Goal: Information Seeking & Learning: Find specific fact

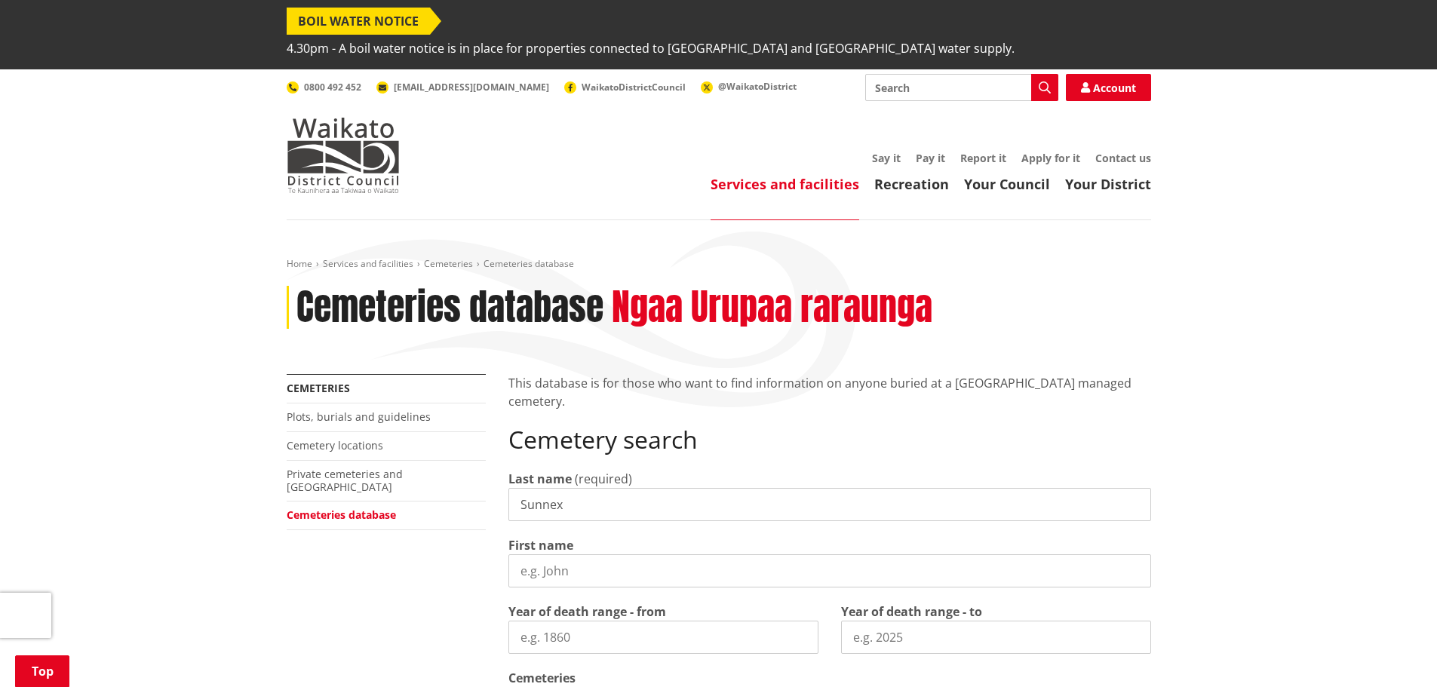
scroll to position [772, 0]
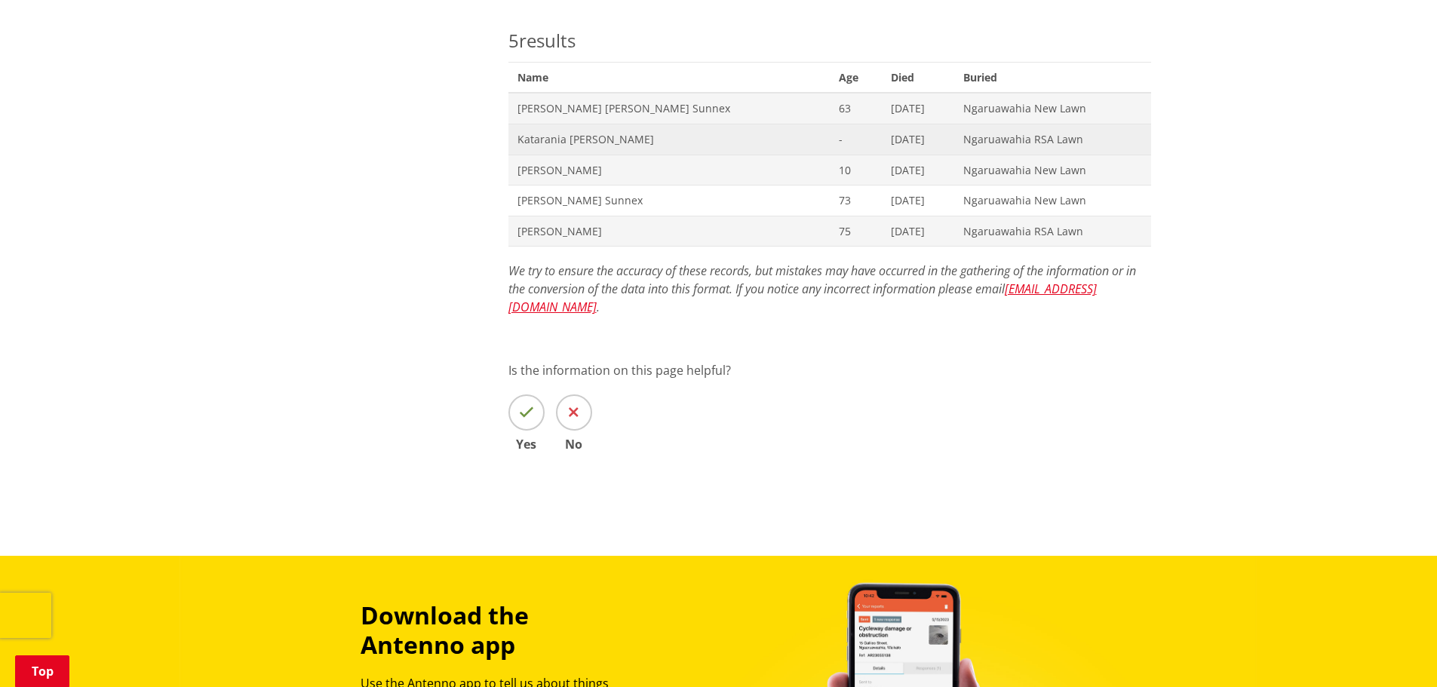
click at [548, 132] on span "Katarania Ellen Sunnex" at bounding box center [668, 139] width 303 height 15
click at [556, 132] on span "Katarania Ellen Sunnex" at bounding box center [668, 139] width 303 height 15
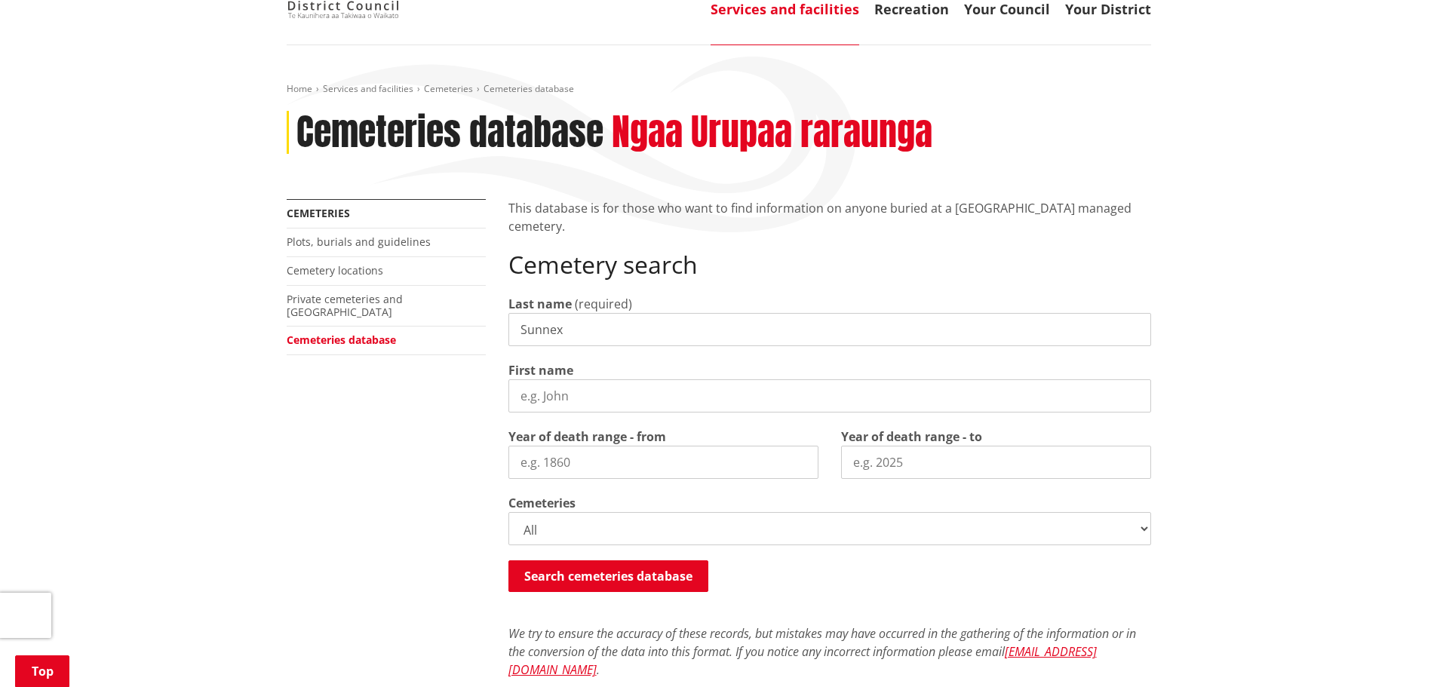
scroll to position [361, 0]
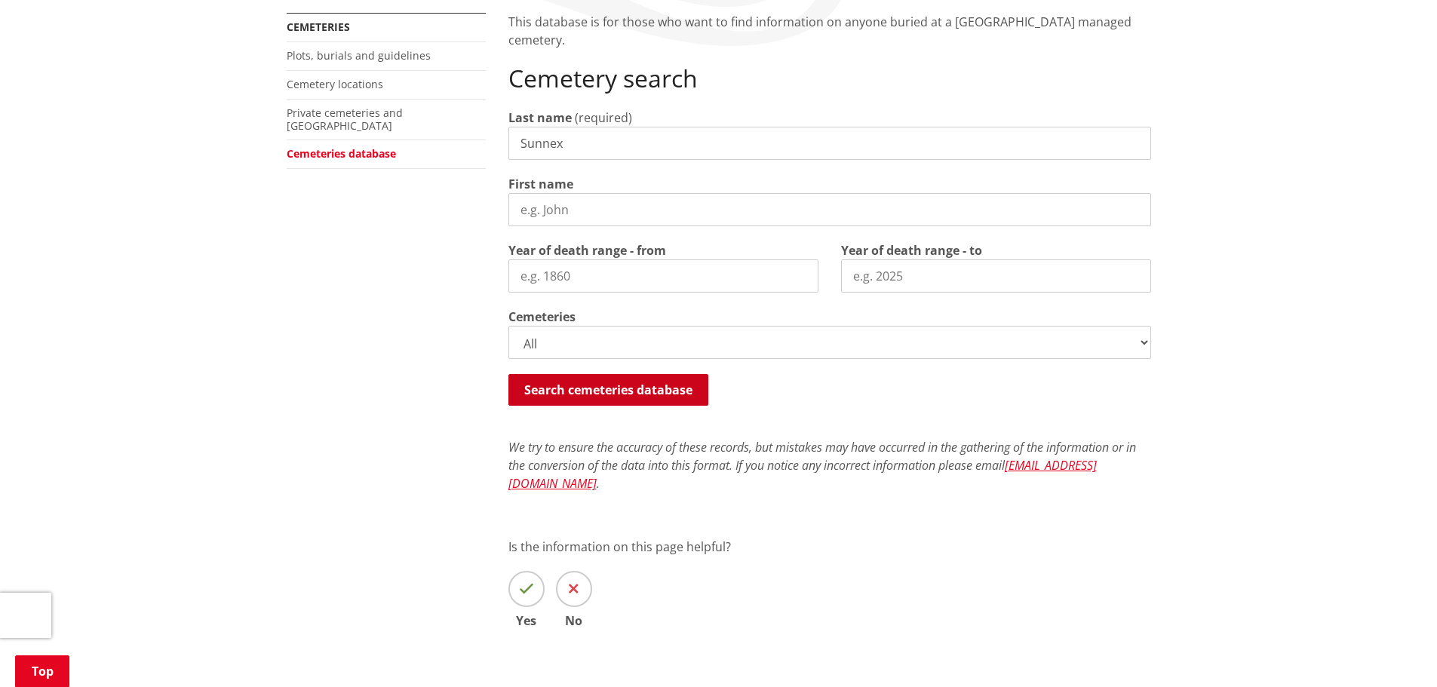
click at [606, 374] on button "Search cemeteries database" at bounding box center [608, 390] width 200 height 32
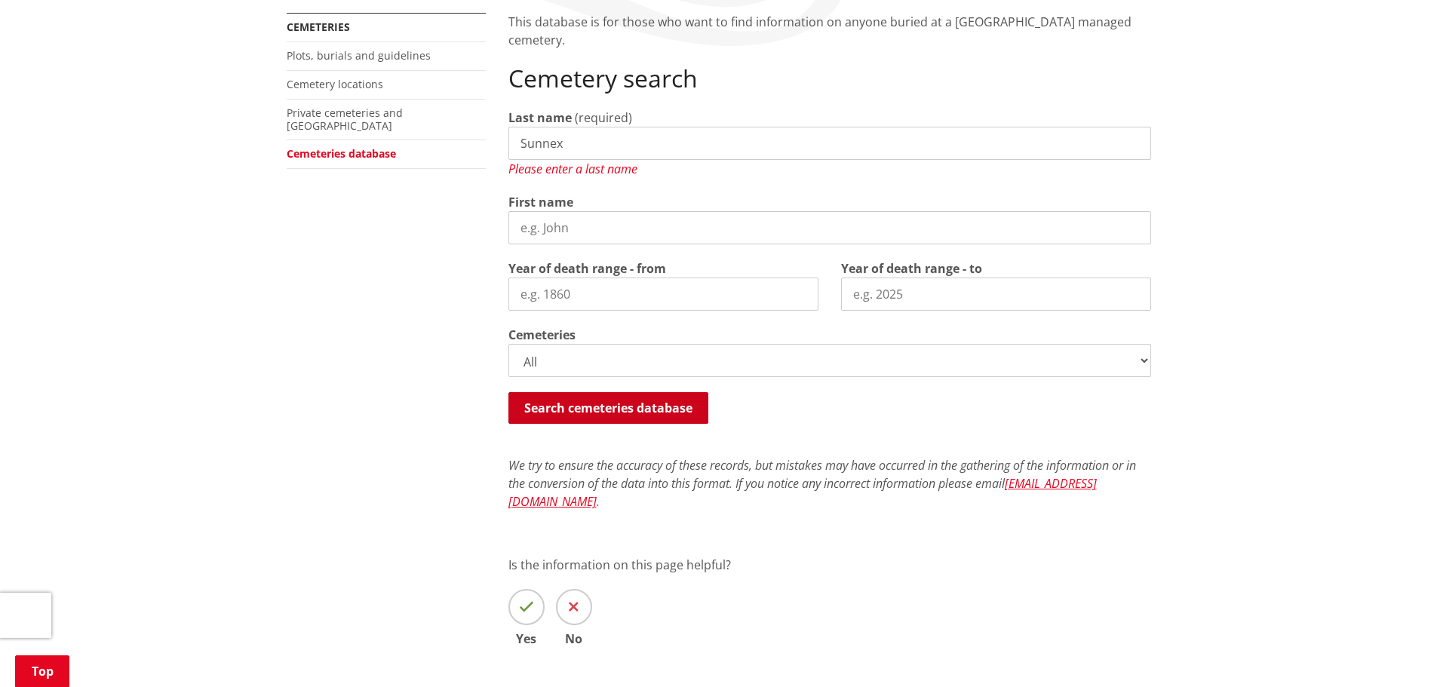
scroll to position [443, 0]
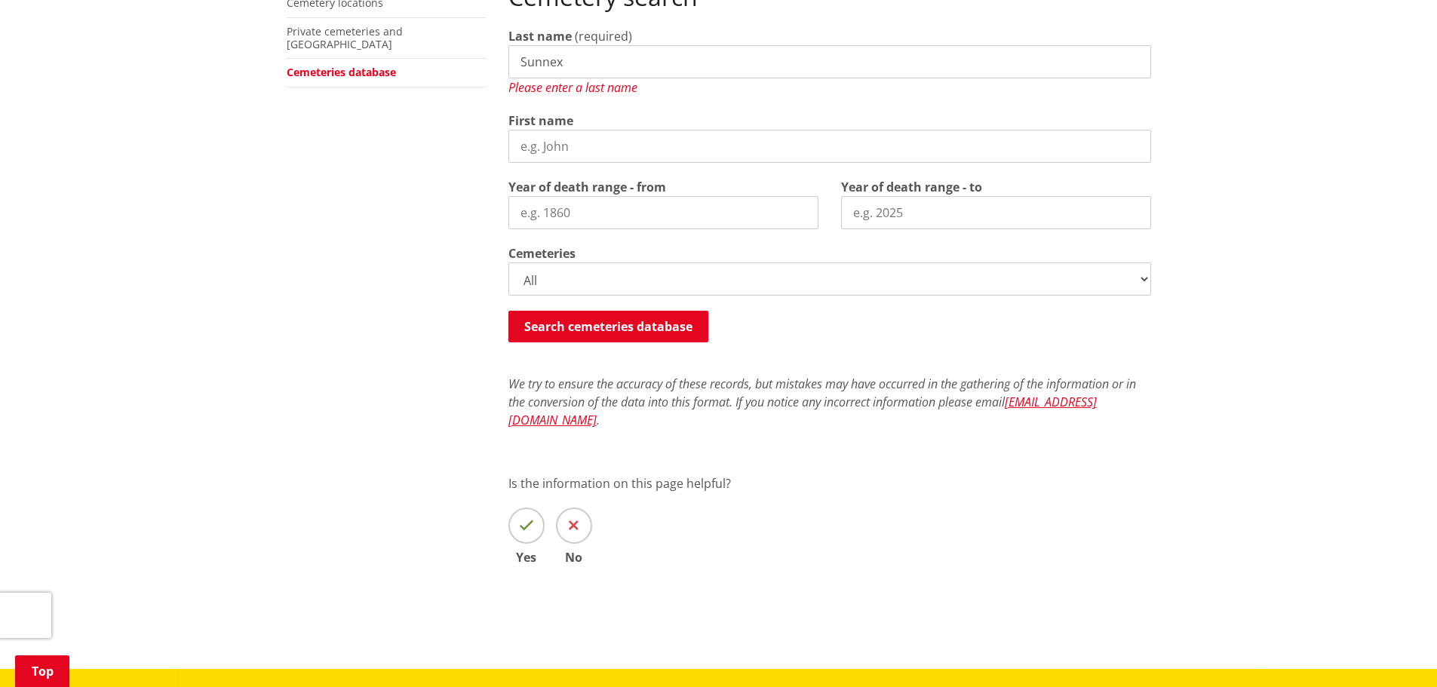
drag, startPoint x: 588, startPoint y: 40, endPoint x: 454, endPoint y: 31, distance: 134.5
click at [455, 31] on div "More from this section Cemeteries Plots, burials and guidelines Cemetery locati…" at bounding box center [718, 269] width 887 height 676
type input "Sunnex"
click at [580, 311] on button "Search cemeteries database" at bounding box center [608, 327] width 200 height 32
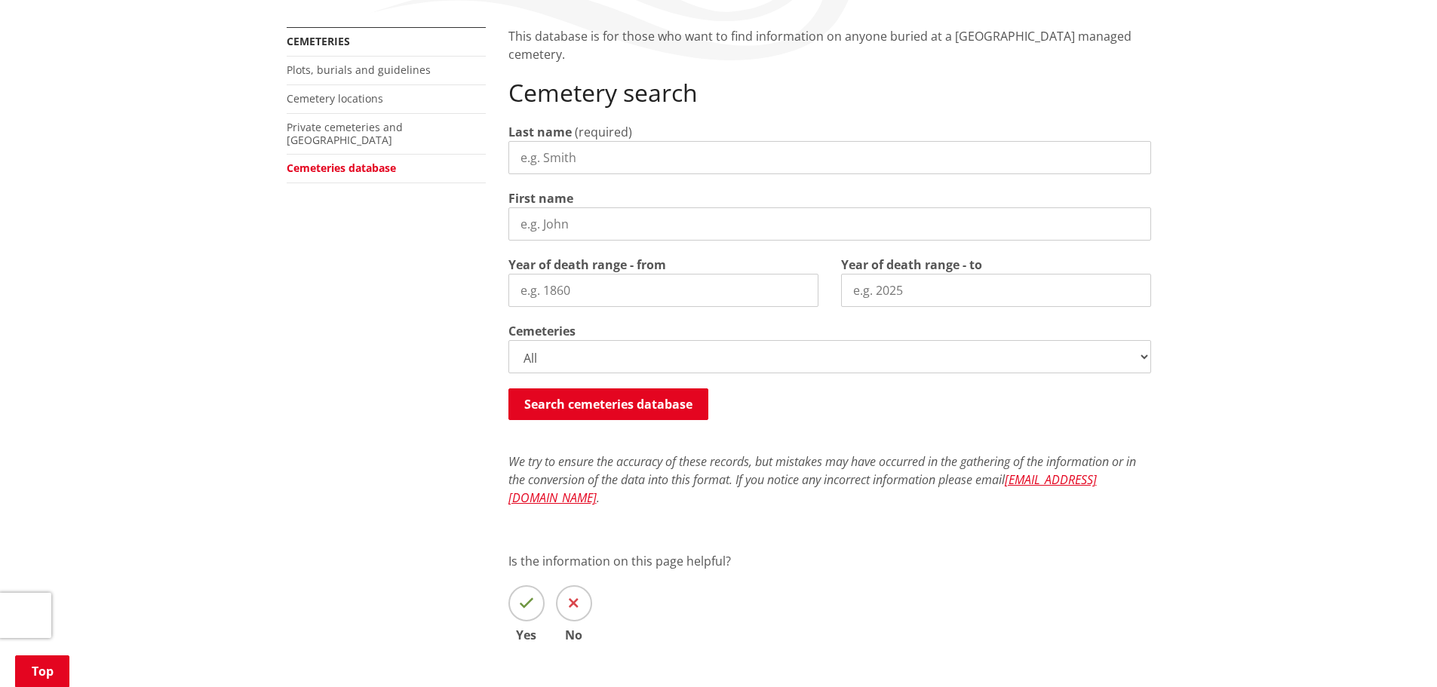
scroll to position [102, 0]
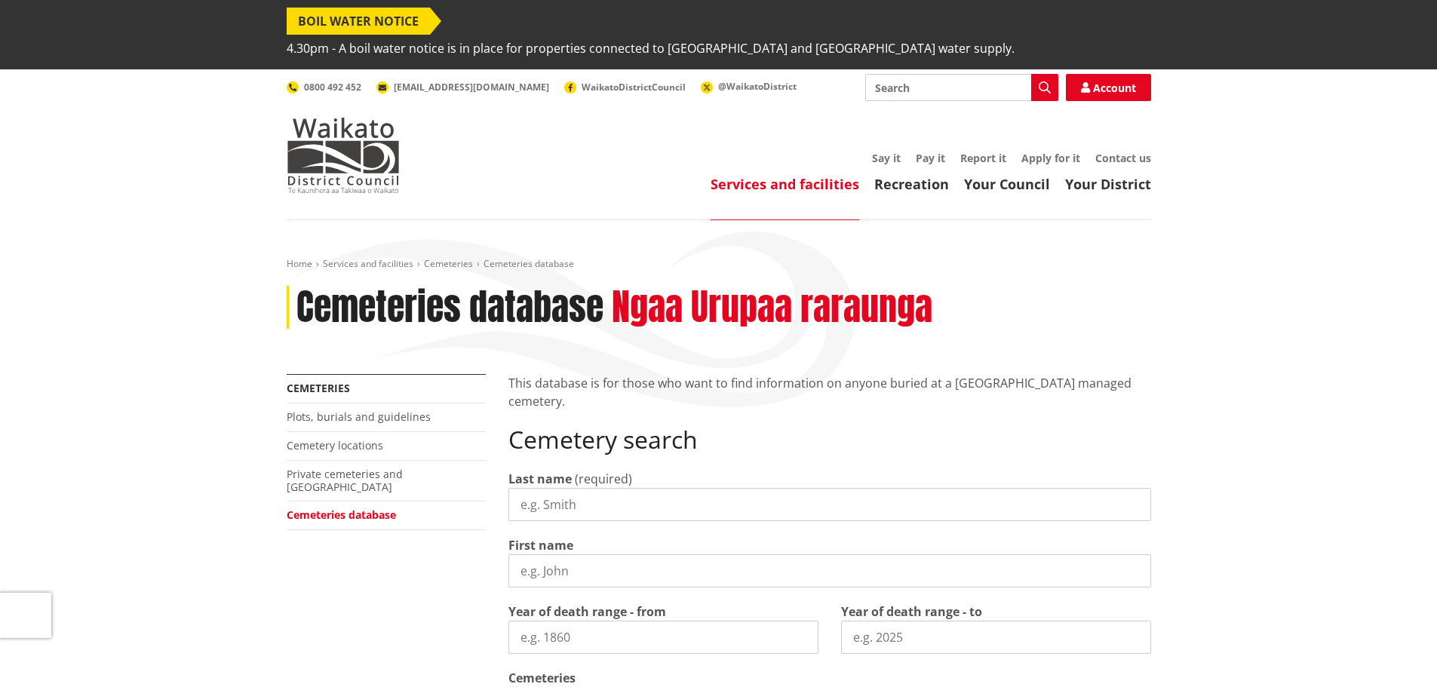
scroll to position [102, 0]
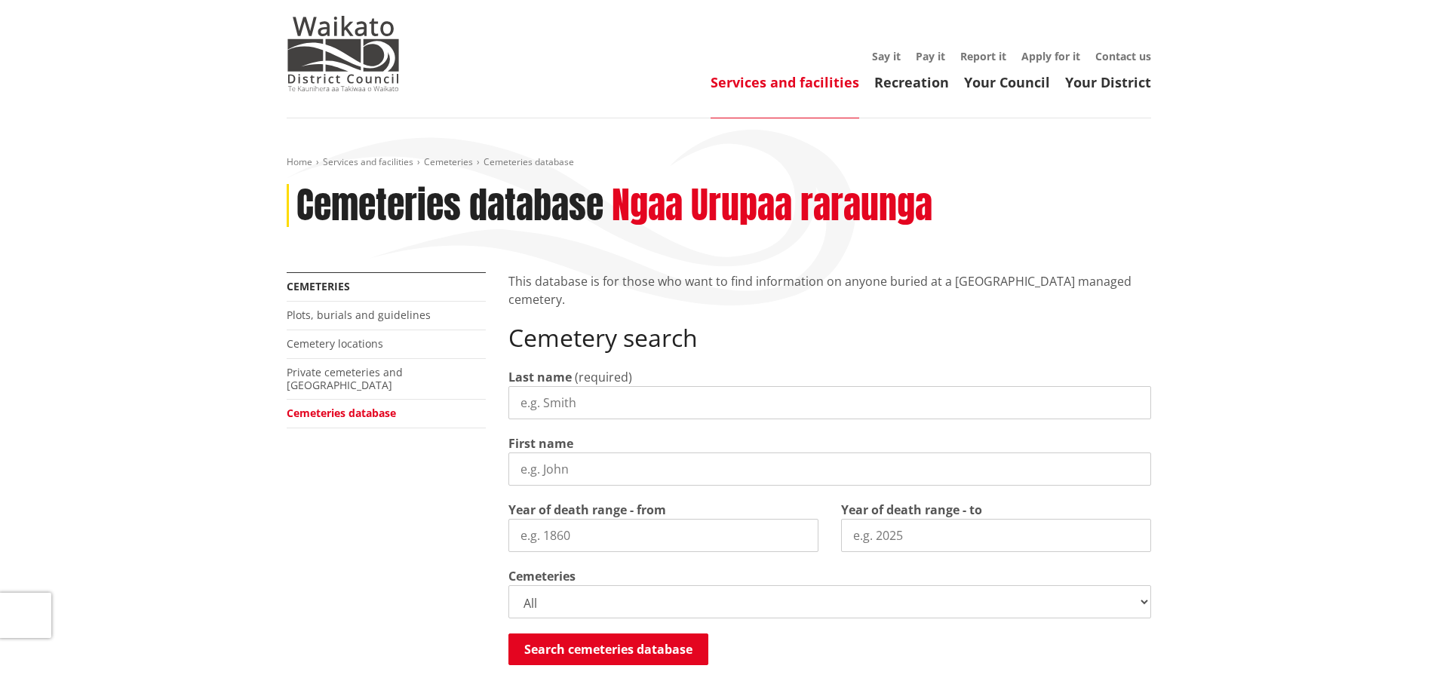
click at [567, 386] on input "Last name" at bounding box center [829, 402] width 642 height 33
type input "Cairns"
click at [655, 633] on button "Search cemeteries database" at bounding box center [608, 649] width 200 height 32
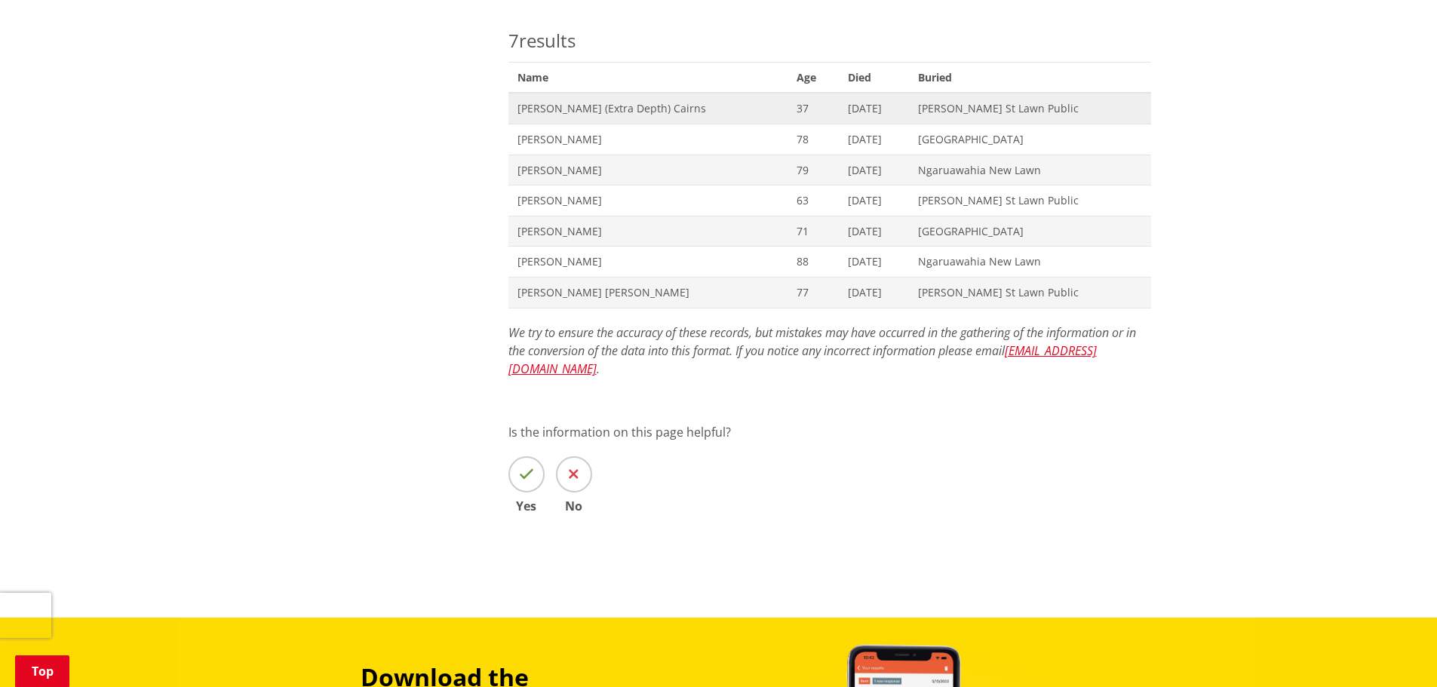
click at [564, 101] on span "[PERSON_NAME] (Extra Depth) Cairns" at bounding box center [648, 108] width 262 height 15
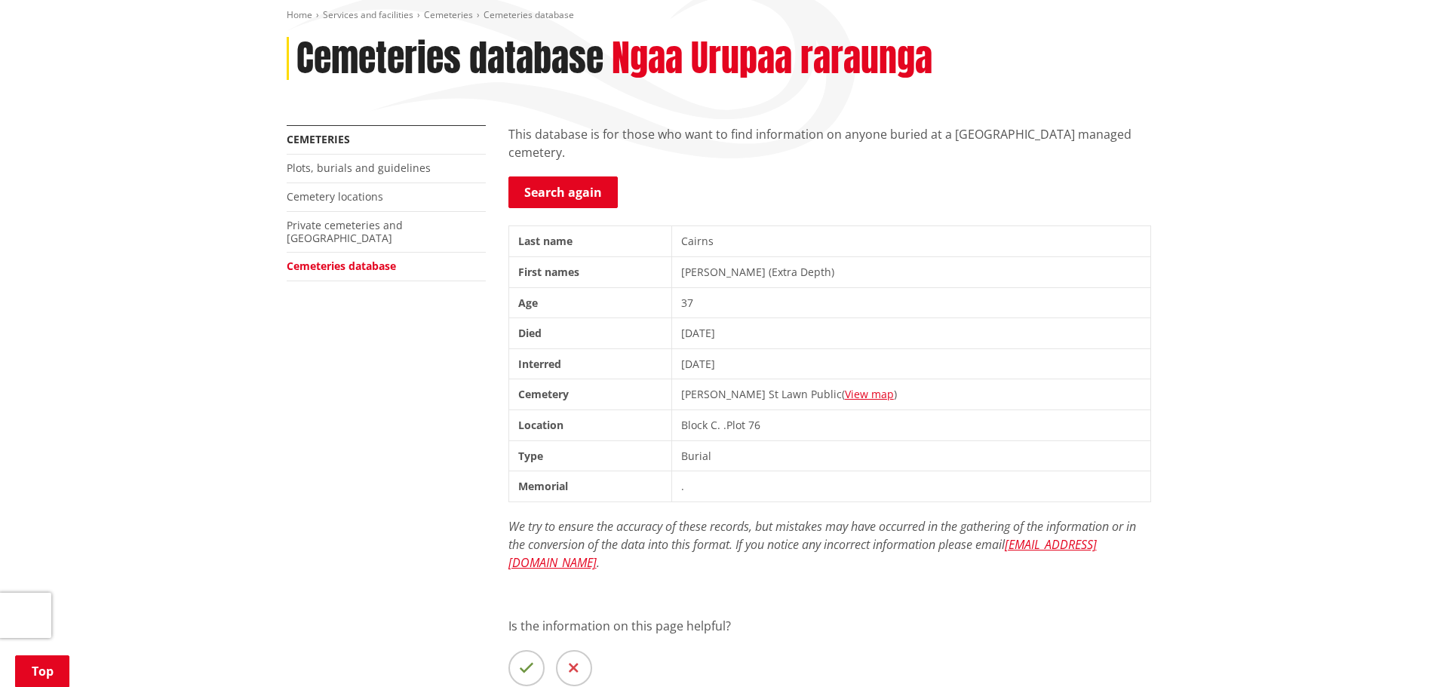
scroll to position [250, 0]
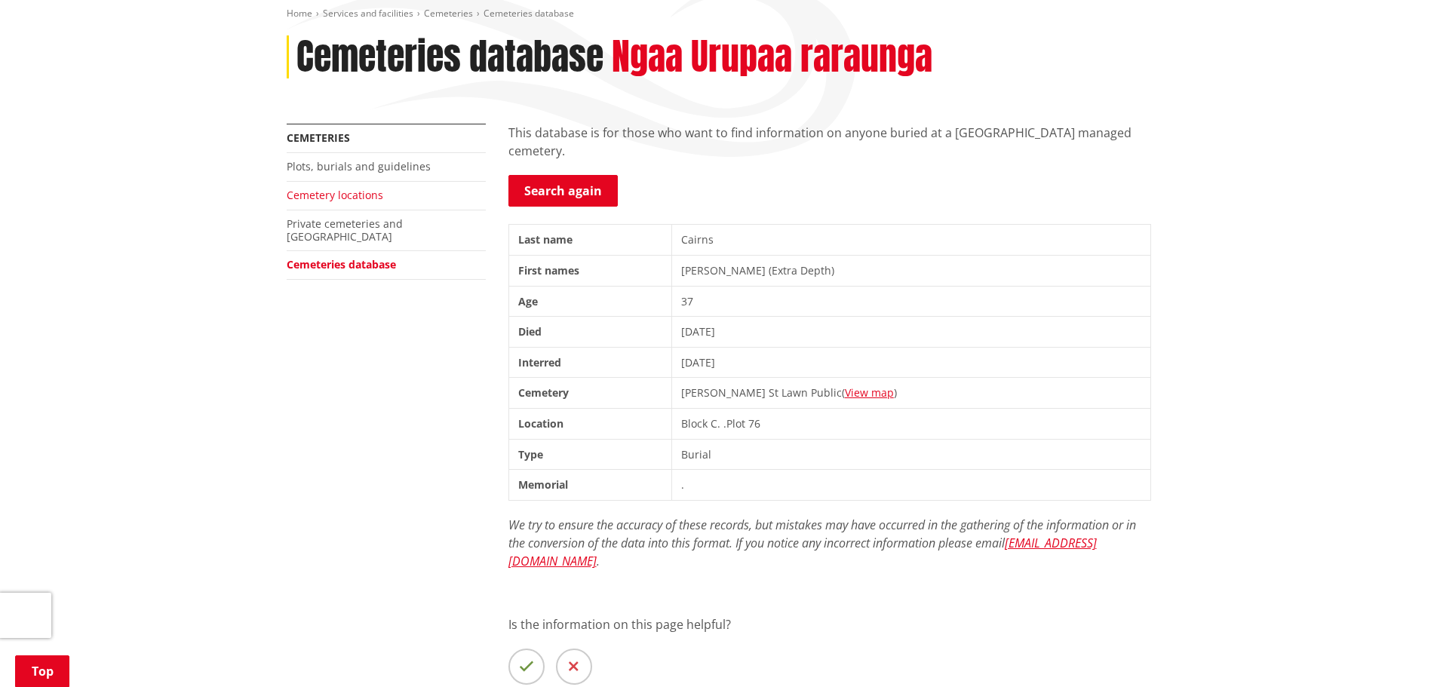
click at [336, 188] on link "Cemetery locations" at bounding box center [335, 195] width 97 height 14
click at [554, 175] on link "Search again" at bounding box center [562, 191] width 109 height 32
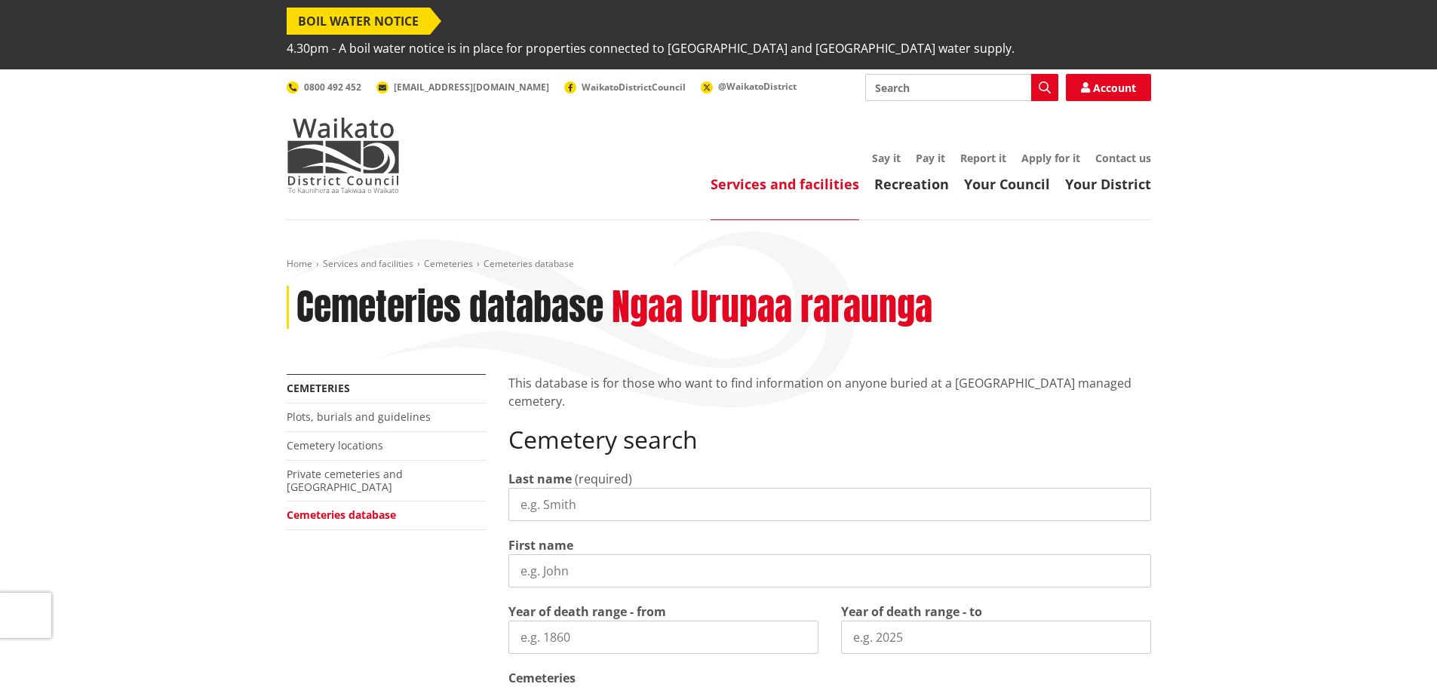
click at [560, 488] on input "Last name" at bounding box center [829, 504] width 642 height 33
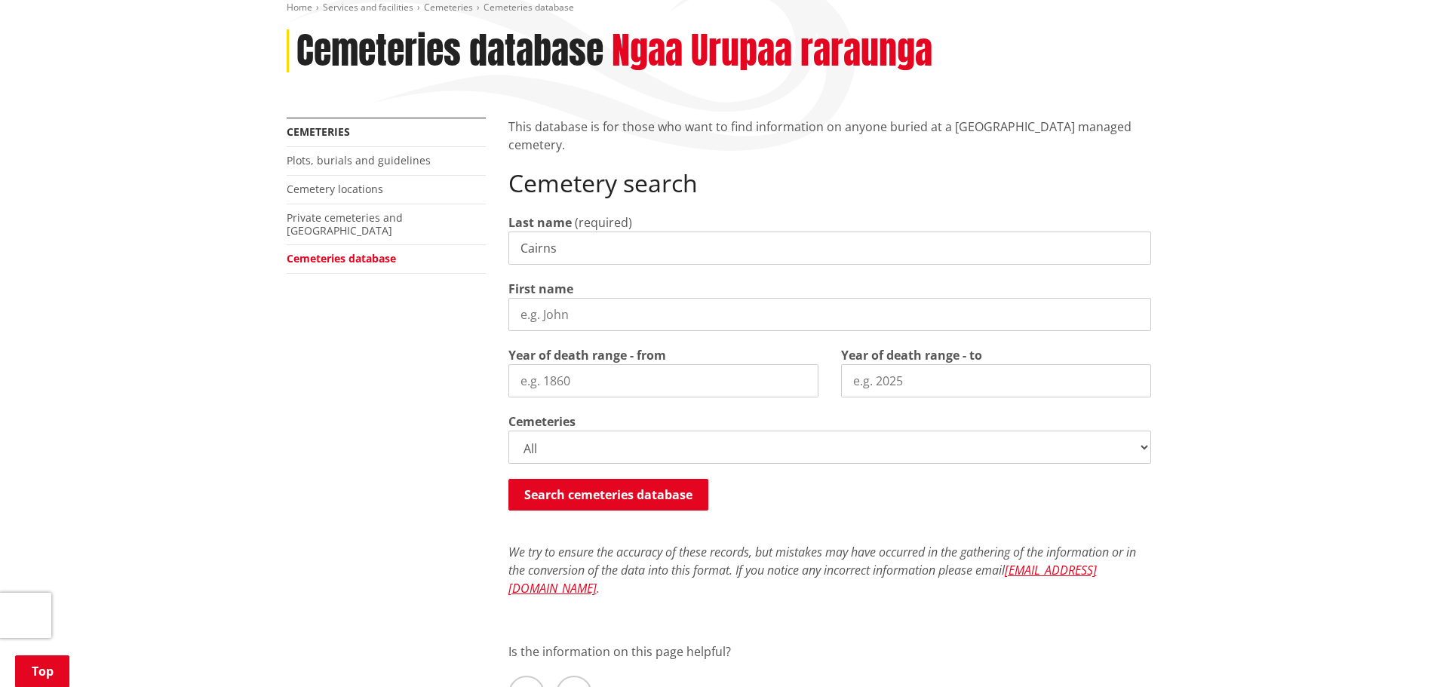
scroll to position [306, 0]
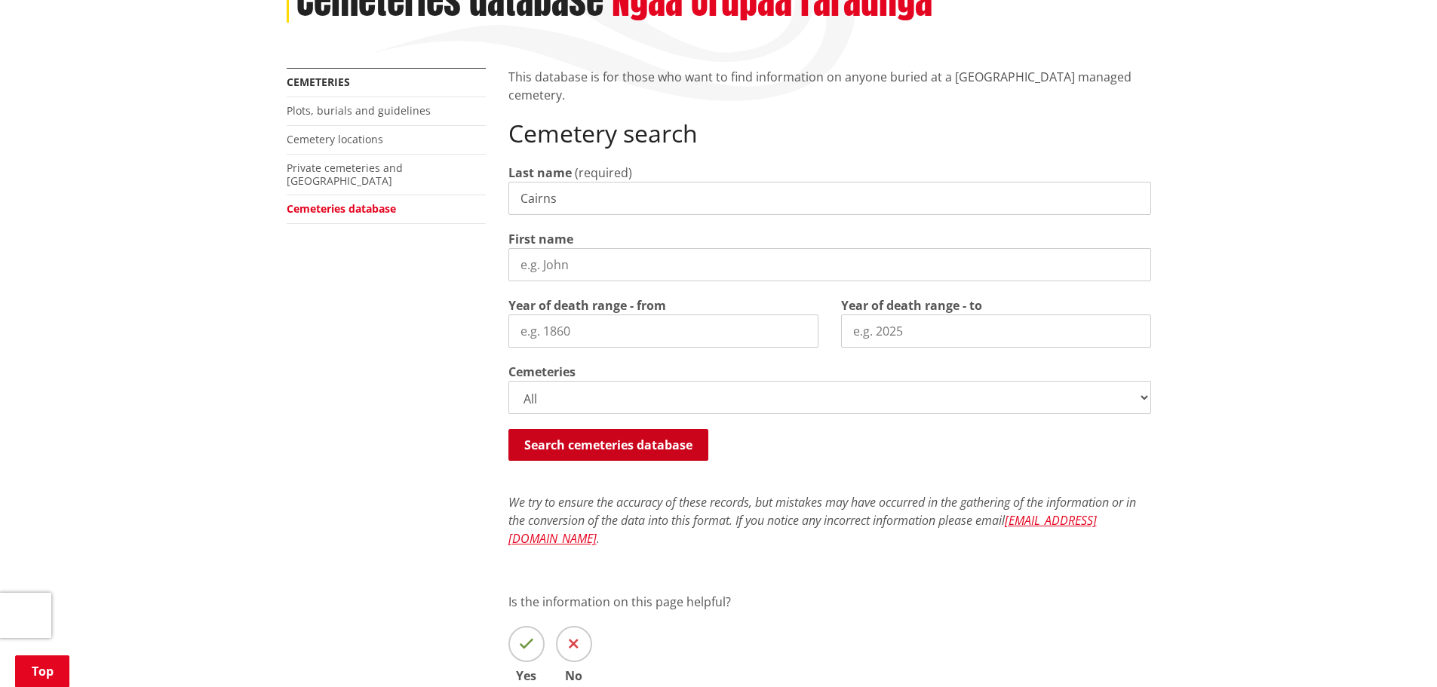
type input "Cairns"
click at [639, 429] on button "Search cemeteries database" at bounding box center [608, 445] width 200 height 32
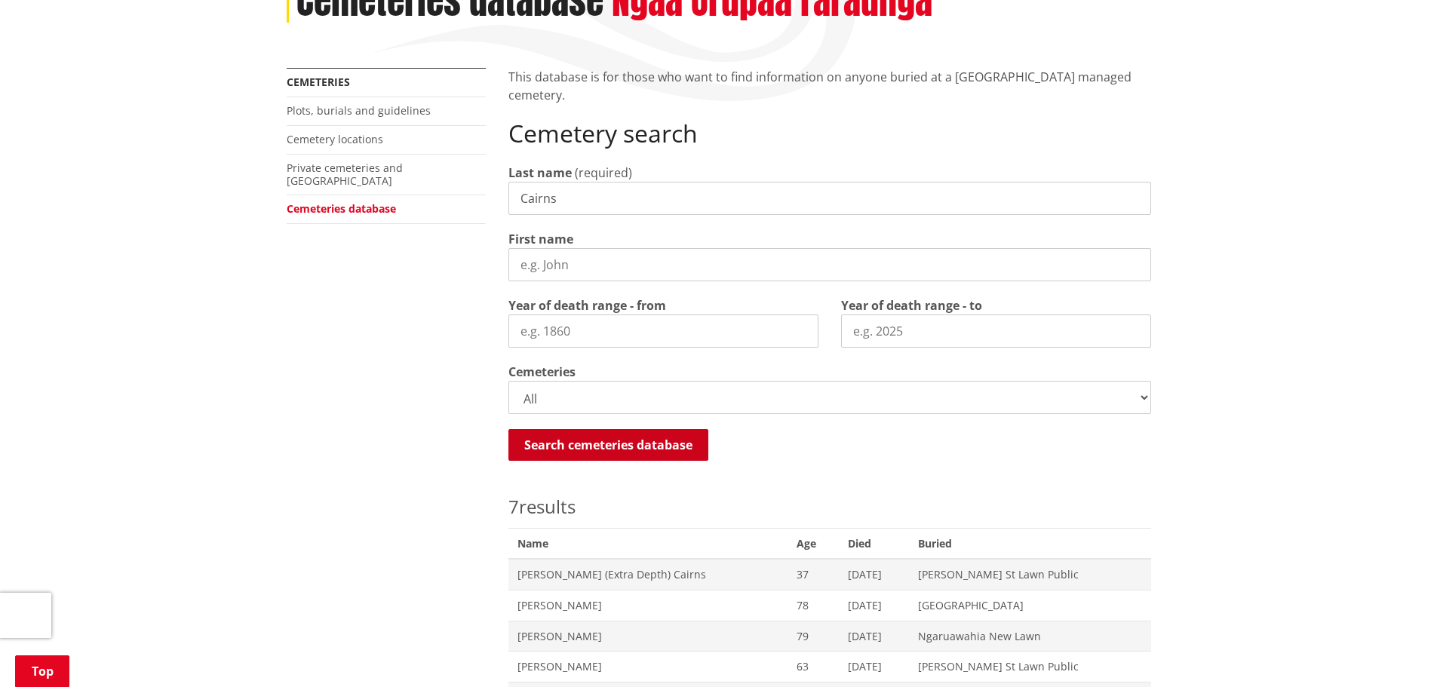
scroll to position [772, 0]
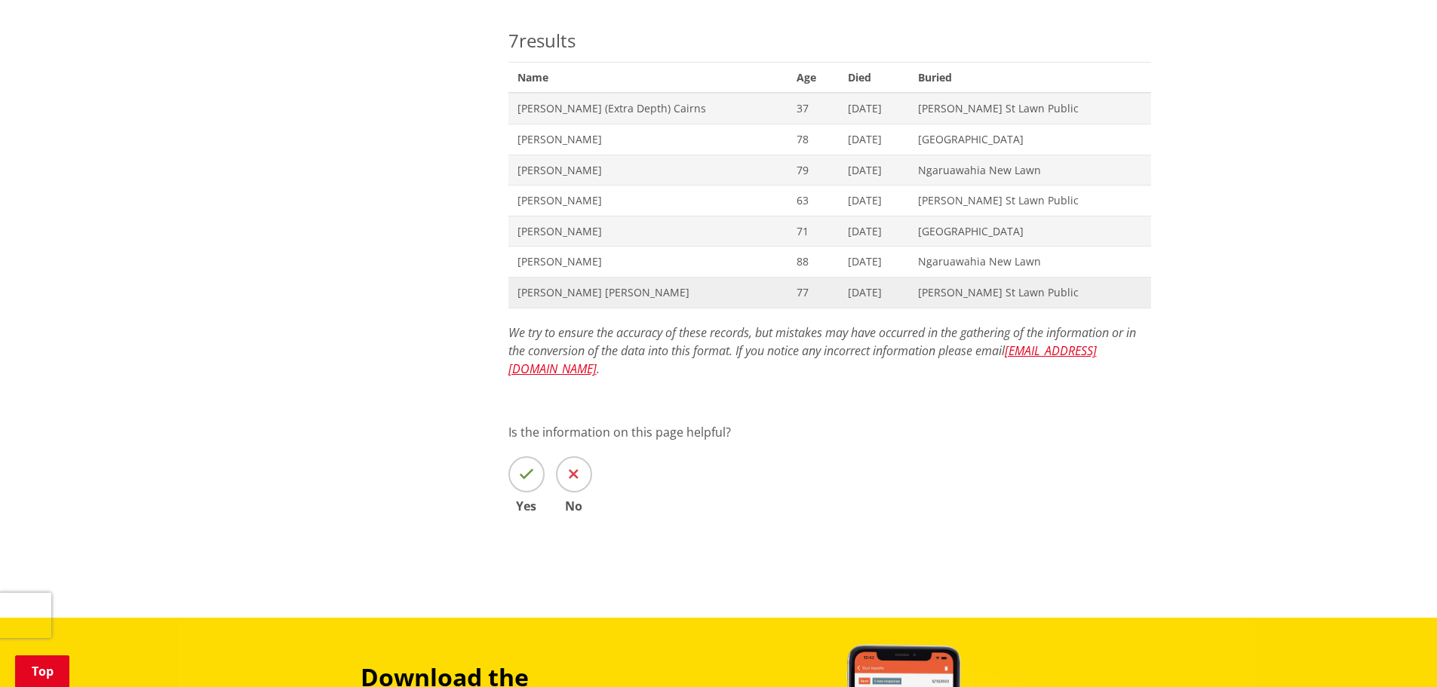
click at [557, 285] on span "[PERSON_NAME] [PERSON_NAME]" at bounding box center [648, 292] width 262 height 15
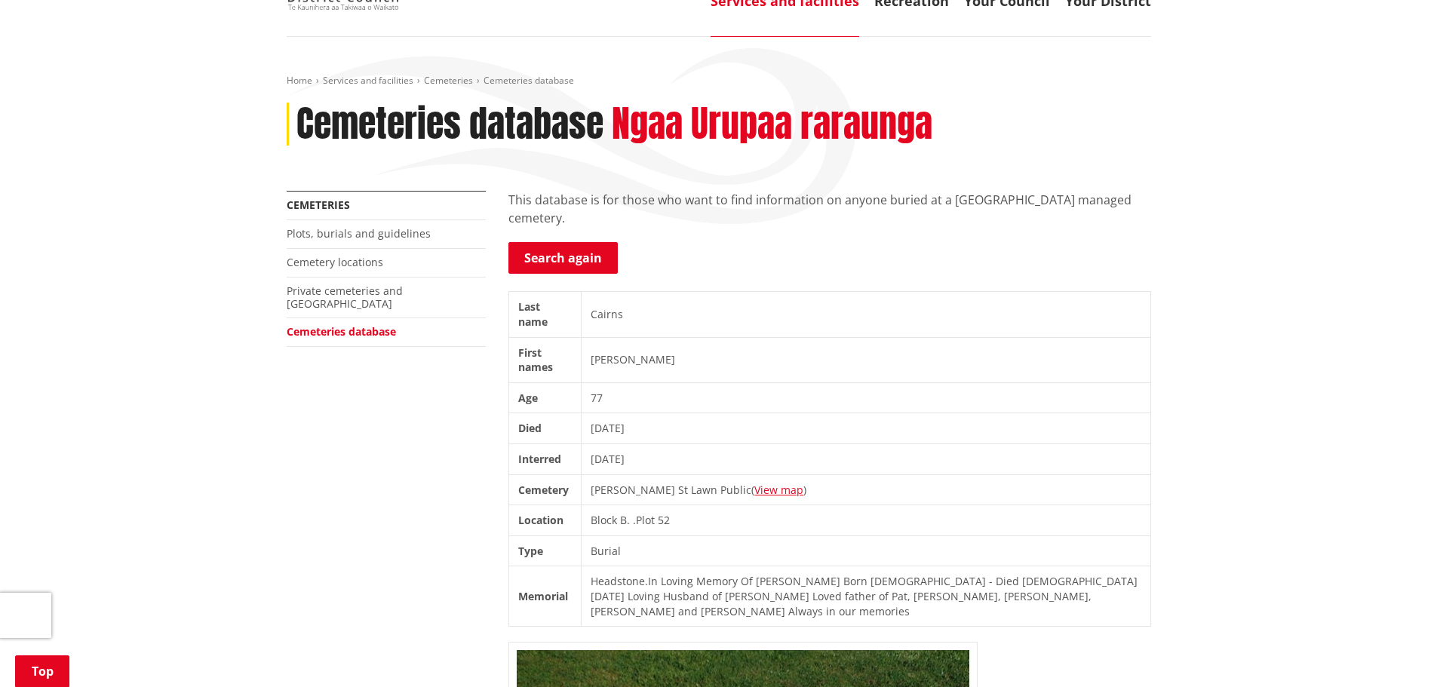
scroll to position [192, 0]
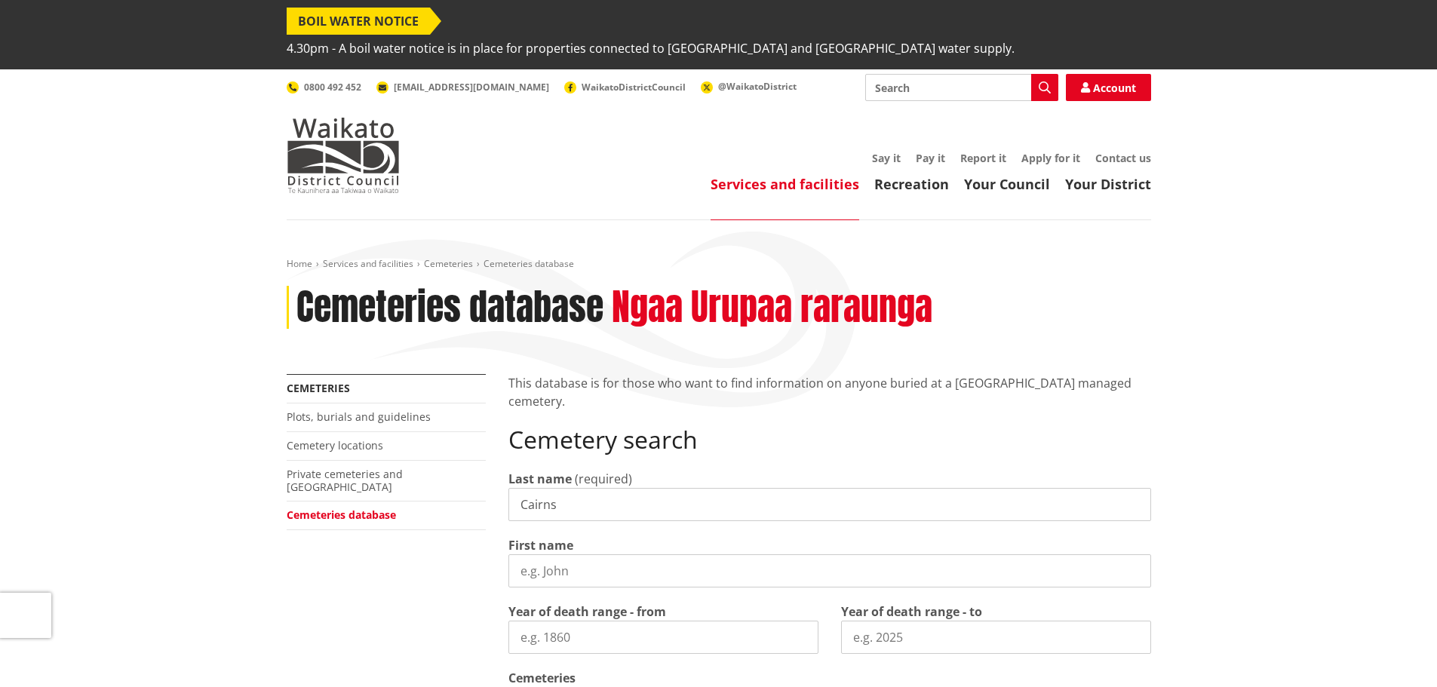
scroll to position [772, 0]
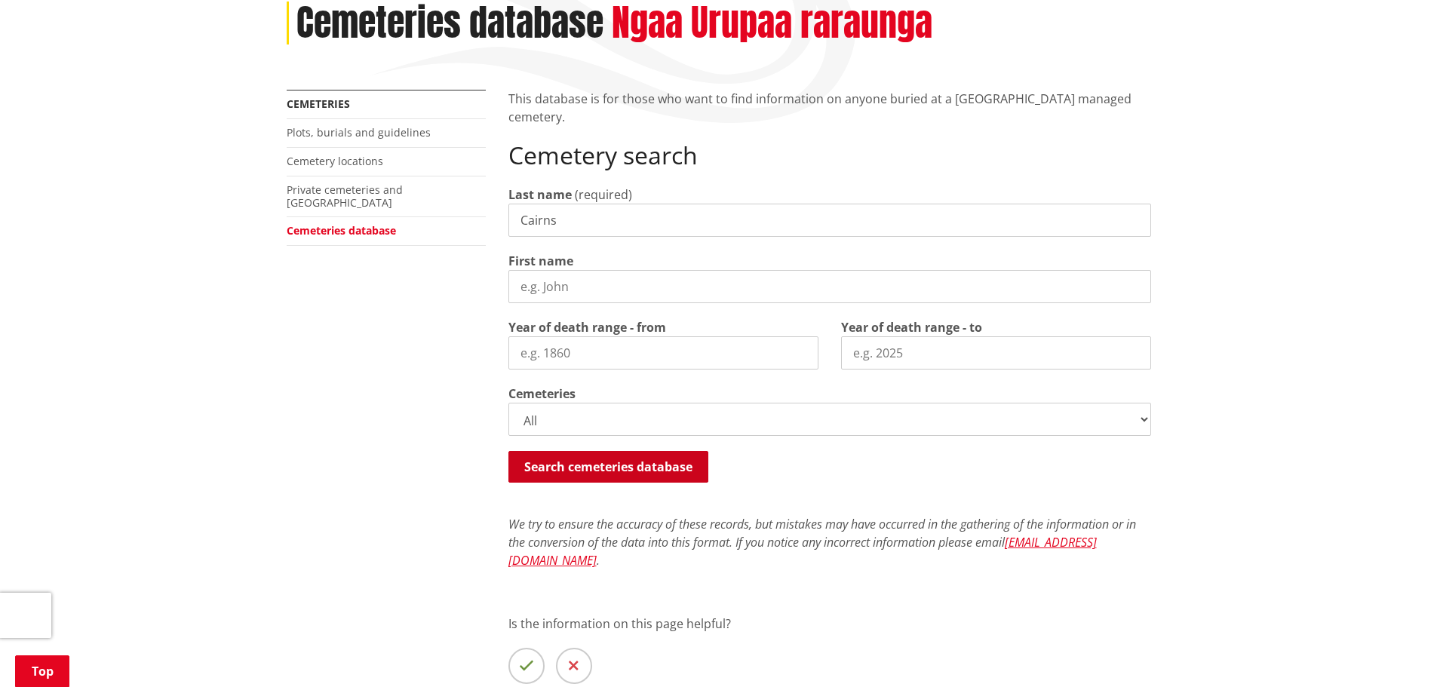
click at [641, 451] on button "Search cemeteries database" at bounding box center [608, 467] width 200 height 32
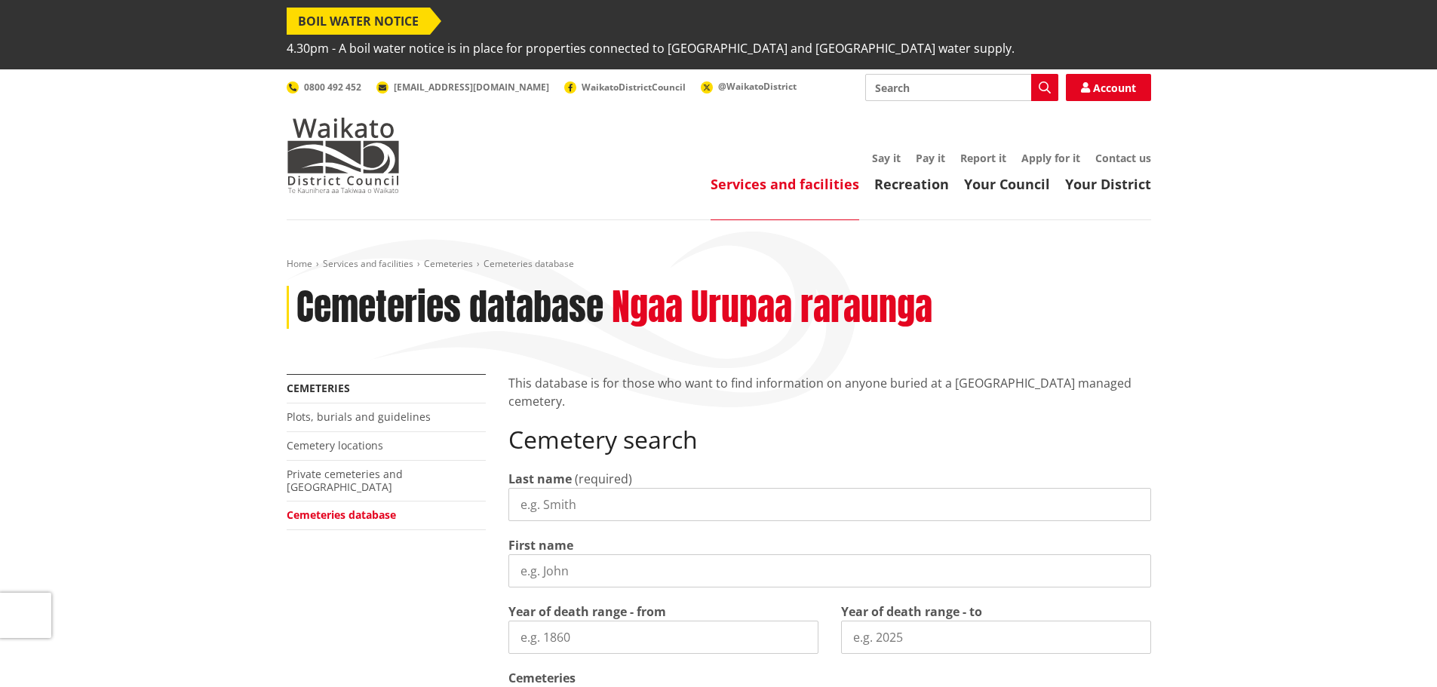
scroll to position [443, 0]
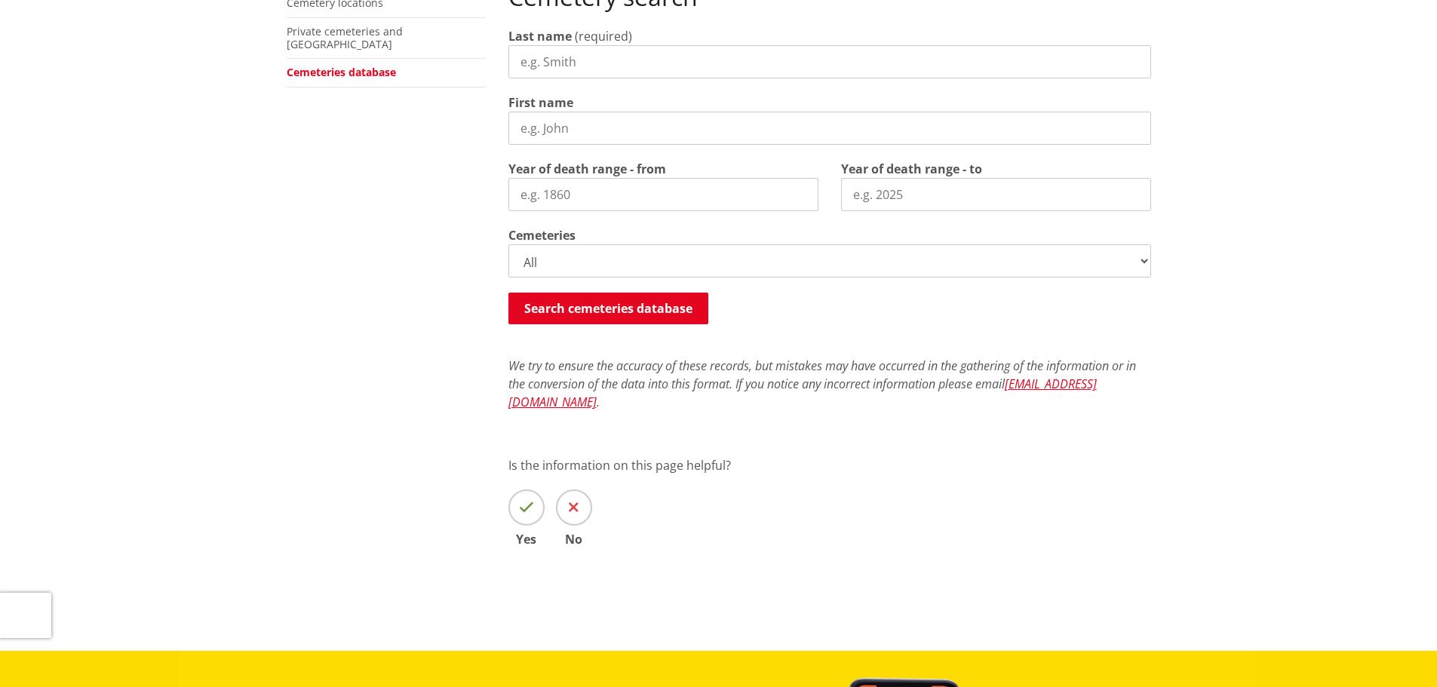
click at [609, 45] on input "Last name" at bounding box center [829, 61] width 642 height 33
type input "Cairns"
click at [637, 293] on button "Search cemeteries database" at bounding box center [608, 309] width 200 height 32
